Goal: Task Accomplishment & Management: Use online tool/utility

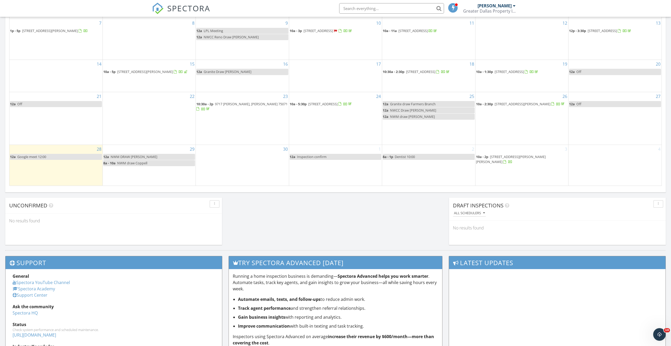
scroll to position [300, 0]
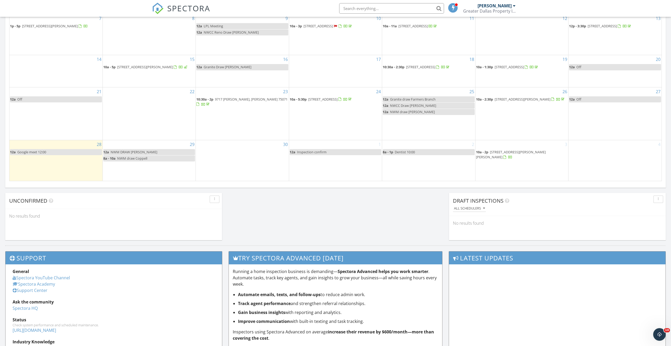
click at [510, 100] on span "4628 Adrian Way, Plano 75024" at bounding box center [523, 99] width 56 height 5
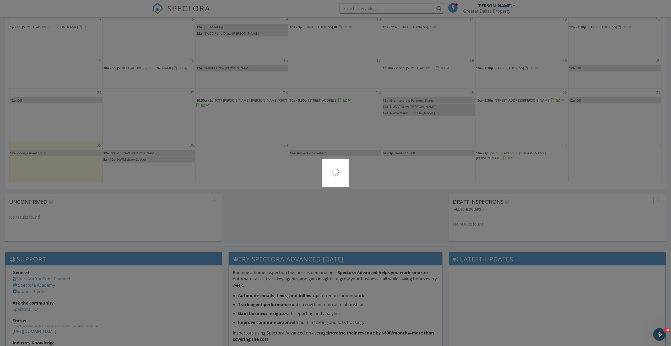
scroll to position [299, 0]
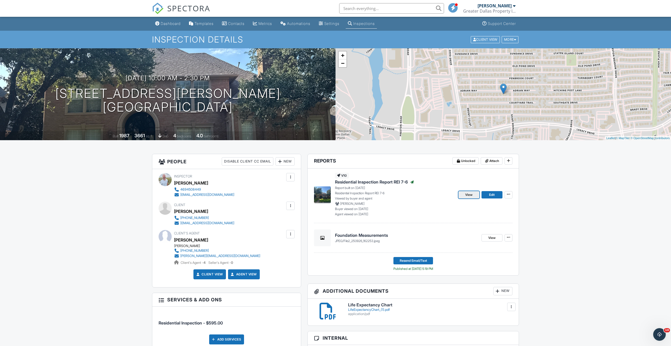
click at [467, 194] on span "View" at bounding box center [468, 194] width 7 height 5
